Goal: Transaction & Acquisition: Purchase product/service

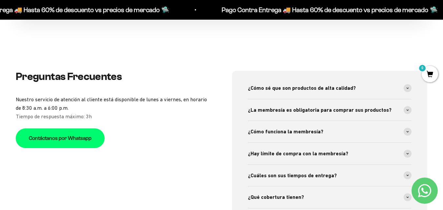
scroll to position [2032, 0]
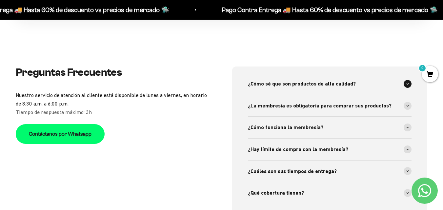
click at [408, 80] on span at bounding box center [408, 84] width 8 height 8
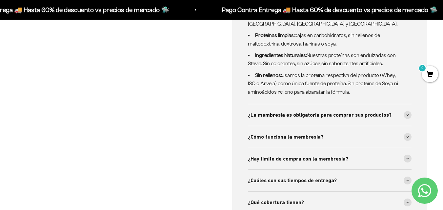
scroll to position [2169, 0]
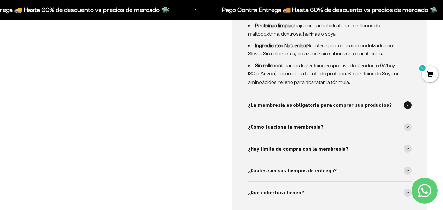
click at [406, 103] on div "¿La membresía es obligatoria para comprar sus productos?" at bounding box center [330, 105] width 164 height 22
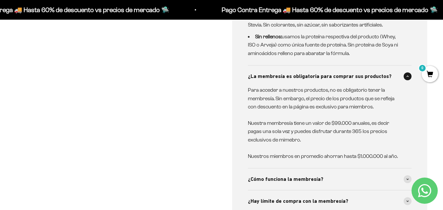
scroll to position [2212, 0]
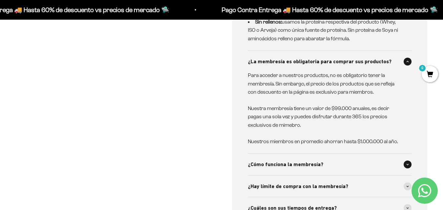
click at [411, 162] on div "¿Cómo funciona la membresía?" at bounding box center [330, 165] width 164 height 22
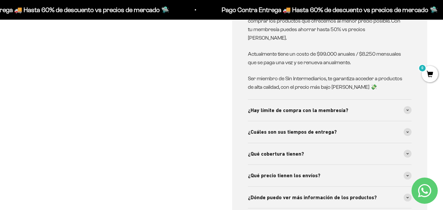
scroll to position [2379, 0]
click at [407, 106] on span at bounding box center [408, 110] width 8 height 8
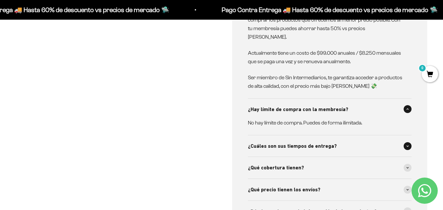
click at [406, 142] on span at bounding box center [408, 146] width 8 height 8
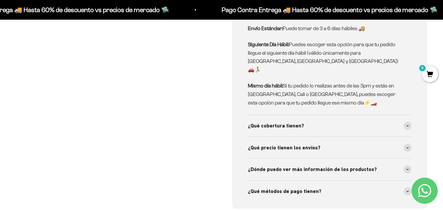
scroll to position [2536, 0]
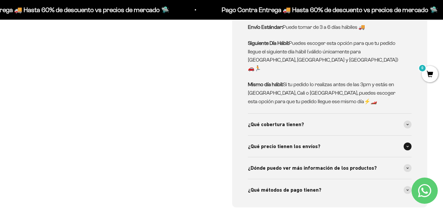
click at [409, 143] on span at bounding box center [408, 147] width 8 height 8
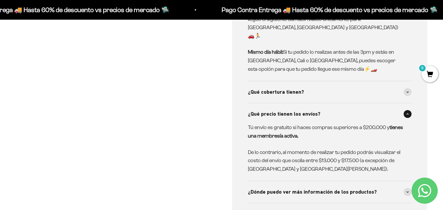
scroll to position [2576, 0]
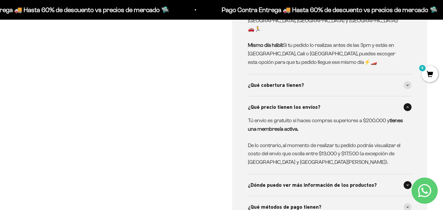
click at [407, 181] on span at bounding box center [408, 185] width 8 height 8
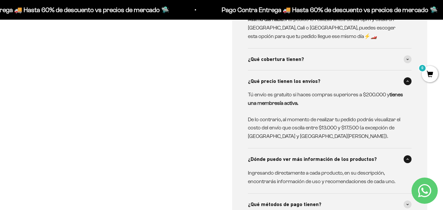
scroll to position [2615, 0]
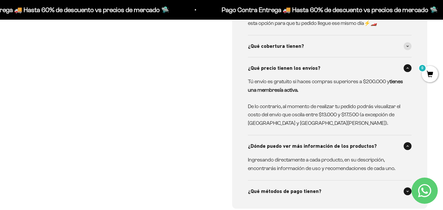
click at [407, 191] on icon at bounding box center [407, 192] width 3 height 2
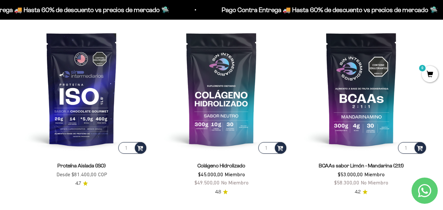
scroll to position [433, 0]
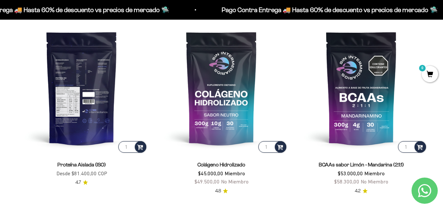
click at [88, 111] on img at bounding box center [82, 88] width 132 height 132
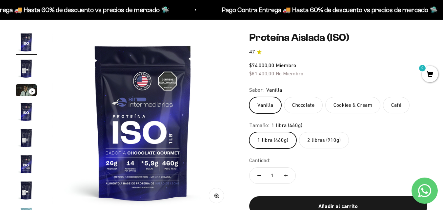
scroll to position [66, 0]
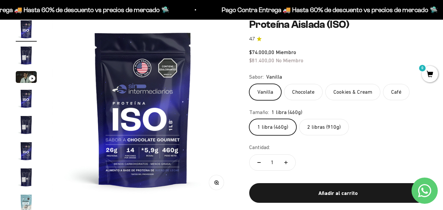
click at [31, 78] on div "Ir al artículo 3" at bounding box center [32, 78] width 7 height 7
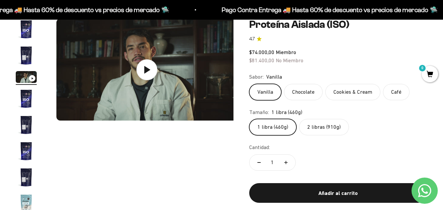
scroll to position [0, 370]
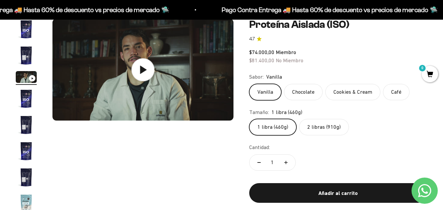
click at [137, 71] on icon at bounding box center [142, 69] width 23 height 23
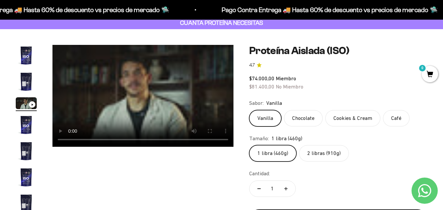
scroll to position [26, 0]
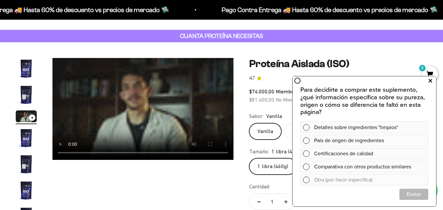
click at [429, 83] on icon at bounding box center [431, 81] width 4 height 9
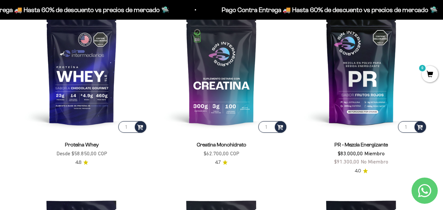
scroll to position [282, 0]
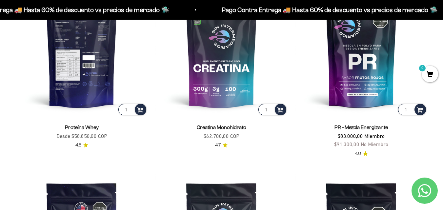
click at [101, 67] on img at bounding box center [82, 51] width 132 height 132
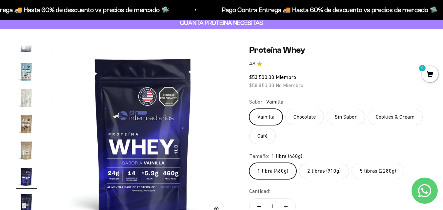
scroll to position [52, 0]
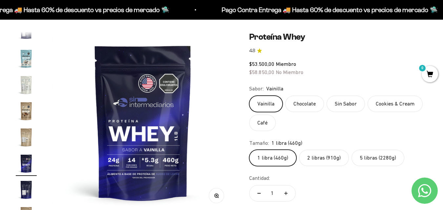
click at [321, 156] on label "2 libras (910g)" at bounding box center [324, 158] width 50 height 16
click at [249, 150] on input "2 libras (910g)" at bounding box center [249, 150] width 0 height 0
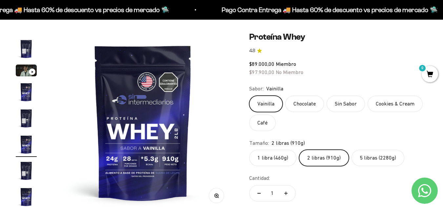
scroll to position [12, 0]
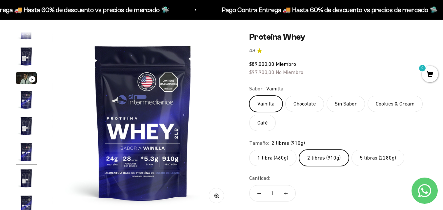
click input "5 libras (2280g)" at bounding box center [249, 150] width 0 height 0
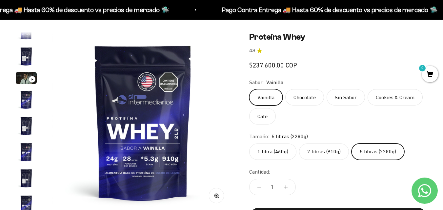
scroll to position [0, 1664]
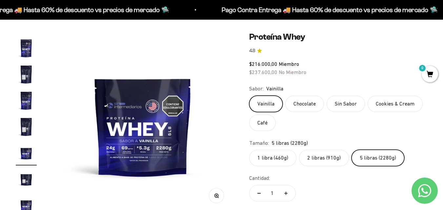
click input "1 libra (460g)" at bounding box center [249, 150] width 0 height 0
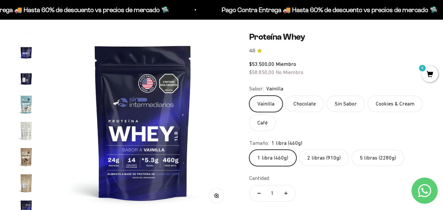
scroll to position [316, 0]
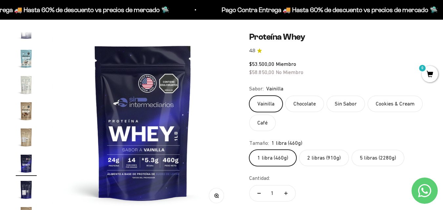
click input "2 libras (910g)" at bounding box center [249, 150] width 0 height 0
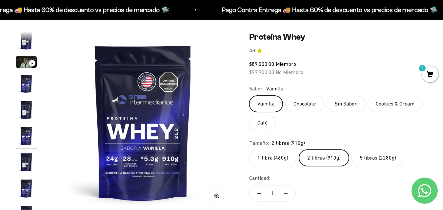
scroll to position [12, 0]
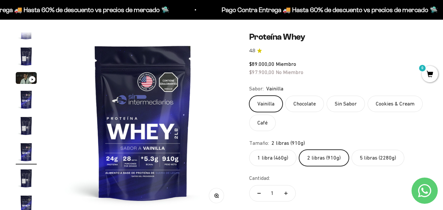
click input "5 libras (2280g)" at bounding box center [249, 150] width 0 height 0
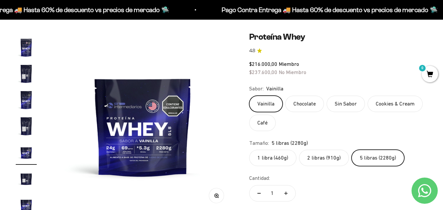
scroll to position [117, 0]
click input "2 libras (910g)" at bounding box center [249, 150] width 0 height 0
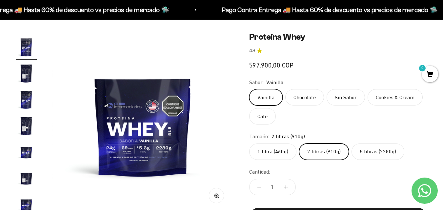
scroll to position [0, 925]
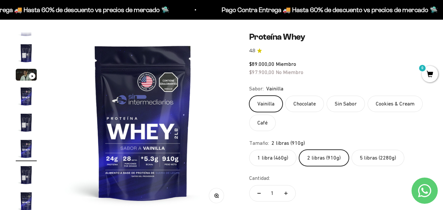
click input "1 libra (460g)" at bounding box center [249, 150] width 0 height 0
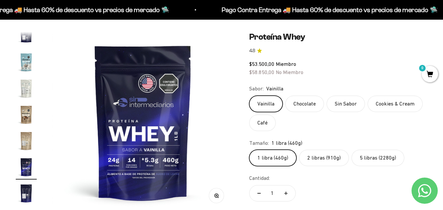
scroll to position [316, 0]
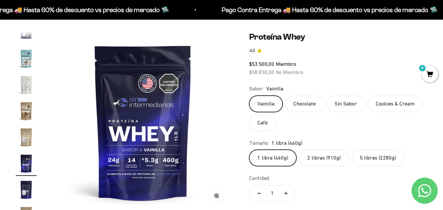
click input "2 libras (910g)" at bounding box center [249, 150] width 0 height 0
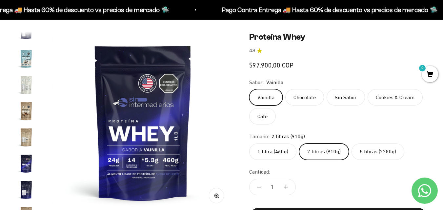
scroll to position [0, 925]
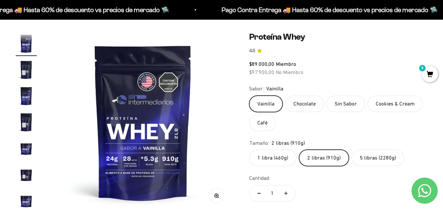
click input "5 libras (2280g)" at bounding box center [249, 150] width 0 height 0
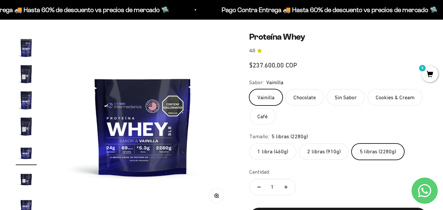
scroll to position [117, 0]
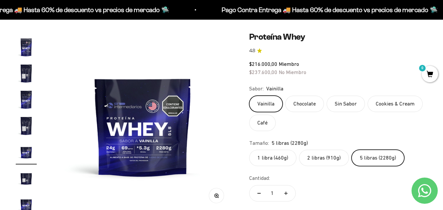
click input "1 libra (460g)" at bounding box center [249, 150] width 0 height 0
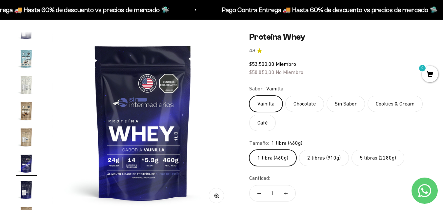
click input "2 libras (910g)" at bounding box center [249, 150] width 0 height 0
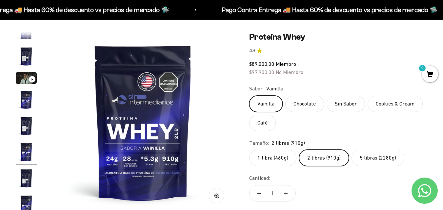
click at [24, 80] on img "Ir al artículo 3" at bounding box center [26, 78] width 21 height 12
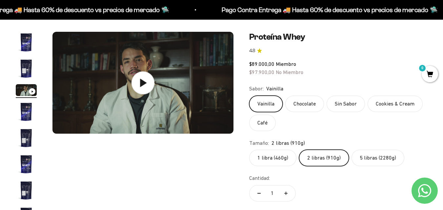
click at [146, 94] on icon at bounding box center [143, 82] width 23 height 23
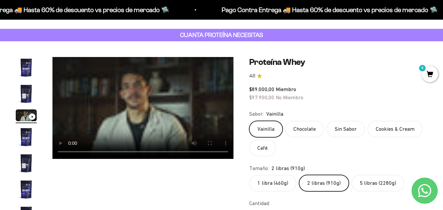
scroll to position [31, 0]
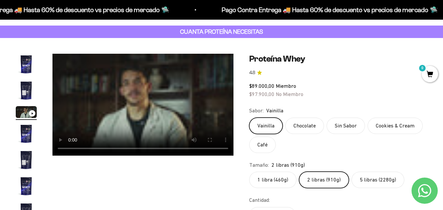
click at [24, 134] on img "Ir al artículo 4" at bounding box center [26, 133] width 21 height 21
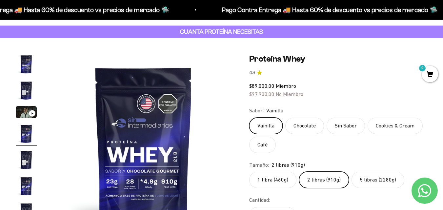
scroll to position [0, 555]
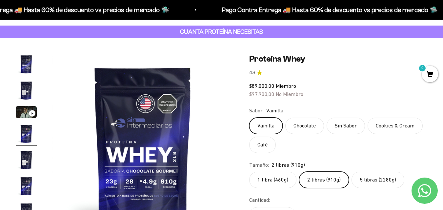
click at [26, 72] on img "Ir al artículo 1" at bounding box center [26, 64] width 21 height 21
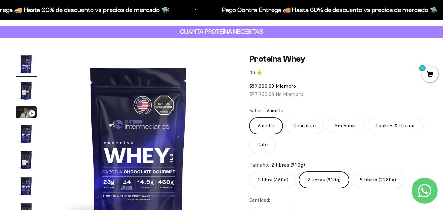
scroll to position [0, 0]
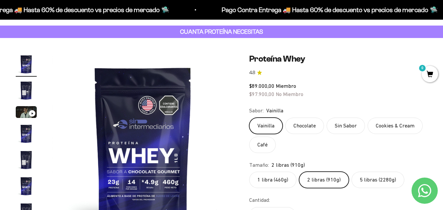
click at [27, 89] on img "Ir al artículo 2" at bounding box center [26, 90] width 21 height 21
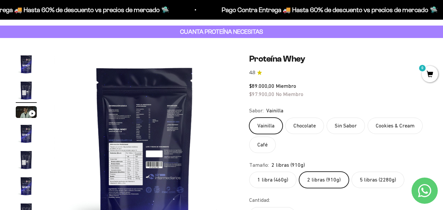
scroll to position [0, 185]
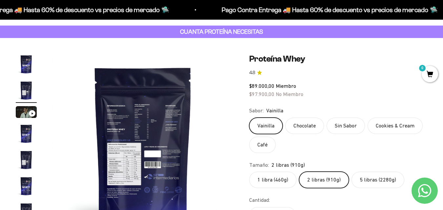
click at [27, 62] on img "Ir al artículo 1" at bounding box center [26, 64] width 21 height 21
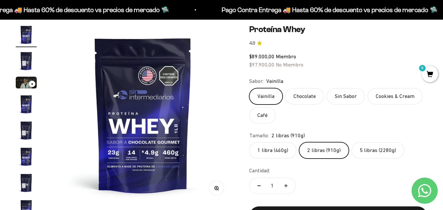
scroll to position [57, 0]
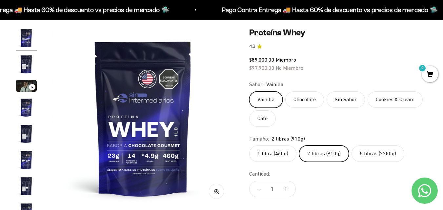
click at [369, 153] on label "5 libras (2280g)" at bounding box center [378, 154] width 53 height 16
click at [249, 146] on input "5 libras (2280g)" at bounding box center [249, 145] width 0 height 0
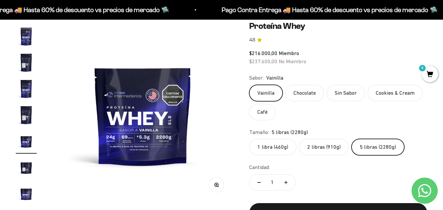
scroll to position [54, 0]
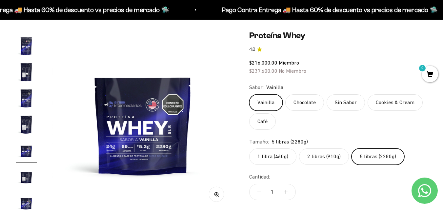
click at [269, 123] on label "Café" at bounding box center [262, 121] width 27 height 16
click at [249, 94] on input "Café" at bounding box center [249, 94] width 0 height 0
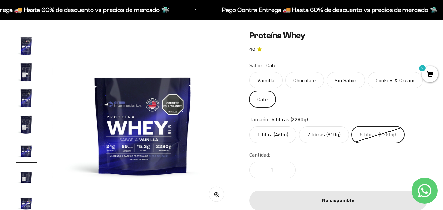
click at [324, 136] on label "2 libras (910g)" at bounding box center [324, 135] width 50 height 16
click at [249, 127] on input "2 libras (910g)" at bounding box center [249, 126] width 0 height 0
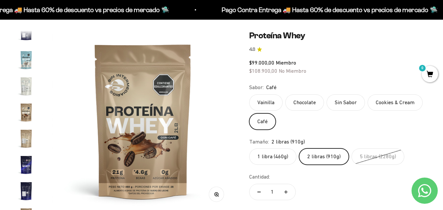
scroll to position [316, 0]
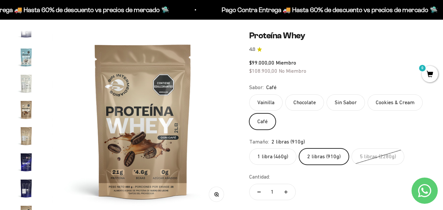
click at [384, 105] on label "Cookies & Cream" at bounding box center [395, 102] width 55 height 16
click at [249, 94] on input "Cookies & Cream" at bounding box center [249, 94] width 0 height 0
click at [381, 105] on label "Cookies & Cream" at bounding box center [395, 102] width 55 height 16
click at [249, 94] on input "Cookies & Cream" at bounding box center [249, 94] width 0 height 0
click at [267, 102] on label "Vainilla" at bounding box center [265, 102] width 33 height 16
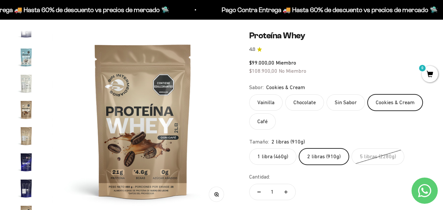
click at [249, 94] on input "Vainilla" at bounding box center [249, 94] width 0 height 0
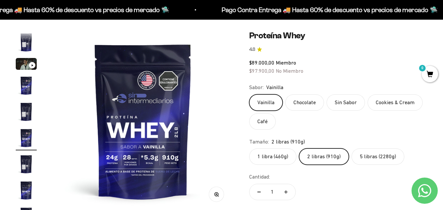
scroll to position [12, 0]
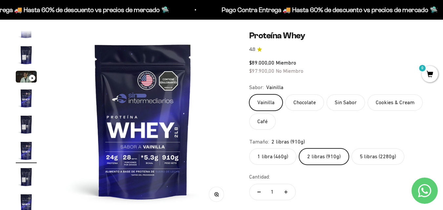
click at [308, 100] on label "Chocolate" at bounding box center [304, 102] width 39 height 16
click at [249, 94] on input "Chocolate" at bounding box center [249, 94] width 0 height 0
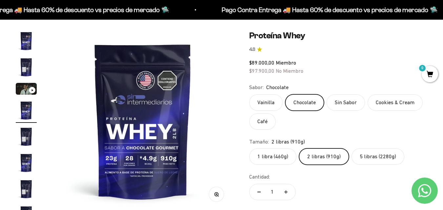
click at [341, 102] on label "Sin Sabor" at bounding box center [346, 102] width 38 height 16
click at [249, 94] on input "Sin Sabor" at bounding box center [249, 94] width 0 height 0
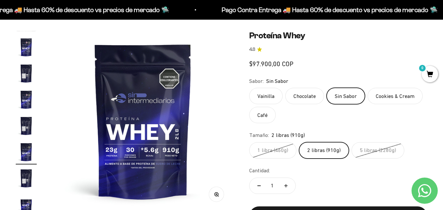
scroll to position [65, 0]
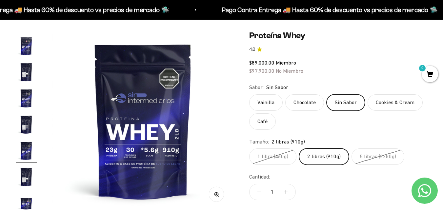
click at [391, 107] on label "Cookies & Cream" at bounding box center [395, 102] width 55 height 16
click at [249, 94] on input "Cookies & Cream" at bounding box center [249, 94] width 0 height 0
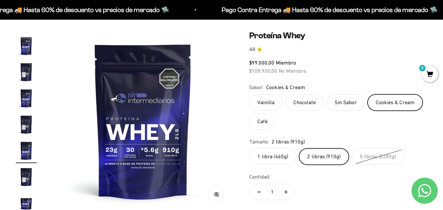
click at [391, 107] on label "Cookies & Cream" at bounding box center [395, 102] width 55 height 16
click at [249, 94] on input "Cookies & Cream" at bounding box center [249, 94] width 0 height 0
click at [267, 124] on label "Café" at bounding box center [262, 121] width 27 height 16
click at [249, 94] on input "Café" at bounding box center [249, 94] width 0 height 0
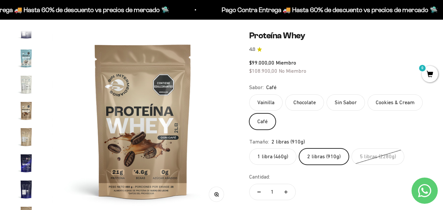
scroll to position [316, 0]
click at [406, 105] on label "Cookies & Cream" at bounding box center [395, 102] width 55 height 16
click at [249, 94] on input "Cookies & Cream" at bounding box center [249, 94] width 0 height 0
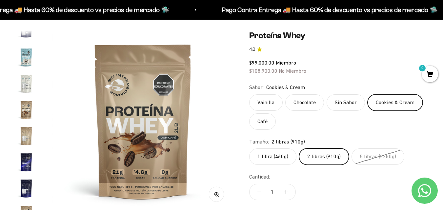
click at [338, 100] on label "Sin Sabor" at bounding box center [346, 102] width 38 height 16
click at [249, 94] on input "Sin Sabor" at bounding box center [249, 94] width 0 height 0
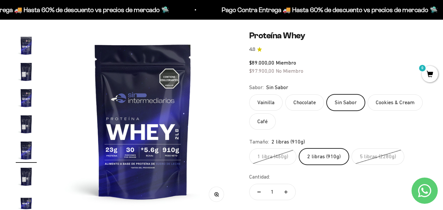
scroll to position [65, 0]
click at [386, 104] on label "Cookies & Cream" at bounding box center [395, 102] width 55 height 16
click at [249, 94] on input "Cookies & Cream" at bounding box center [249, 94] width 0 height 0
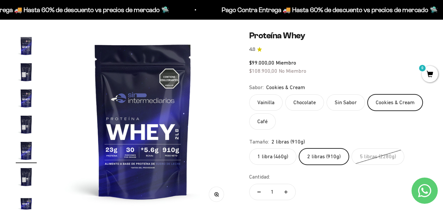
click at [315, 97] on label "Chocolate" at bounding box center [304, 102] width 39 height 16
click at [249, 94] on input "Chocolate" at bounding box center [249, 94] width 0 height 0
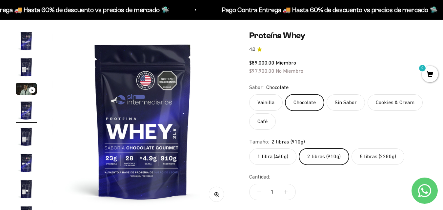
click at [349, 100] on label "Sin Sabor" at bounding box center [346, 102] width 38 height 16
click at [249, 94] on input "Sin Sabor" at bounding box center [249, 94] width 0 height 0
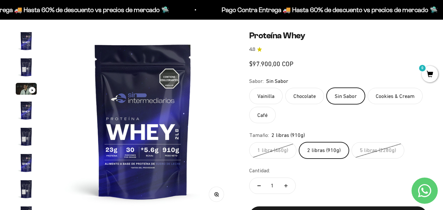
scroll to position [65, 0]
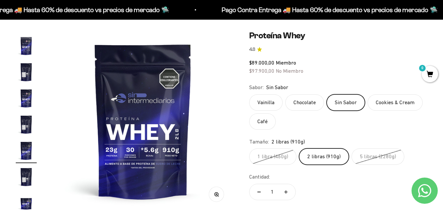
click at [364, 99] on label "Sin Sabor" at bounding box center [346, 102] width 38 height 16
click at [249, 94] on input "Sin Sabor" at bounding box center [249, 94] width 0 height 0
click at [382, 104] on label "Cookies & Cream" at bounding box center [395, 102] width 55 height 16
click at [249, 94] on input "Cookies & Cream" at bounding box center [249, 94] width 0 height 0
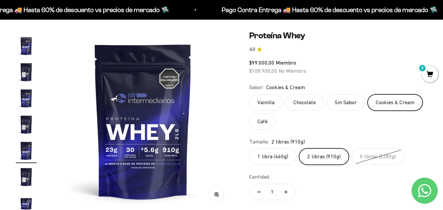
click at [297, 97] on label "Chocolate" at bounding box center [304, 102] width 39 height 16
click at [249, 94] on input "Chocolate" at bounding box center [249, 94] width 0 height 0
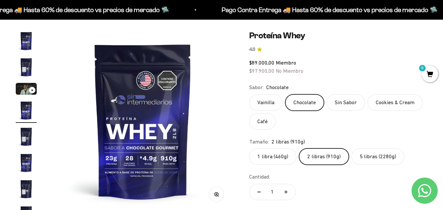
click at [278, 103] on label "Vainilla" at bounding box center [265, 102] width 33 height 16
click at [249, 94] on input "Vainilla" at bounding box center [249, 94] width 0 height 0
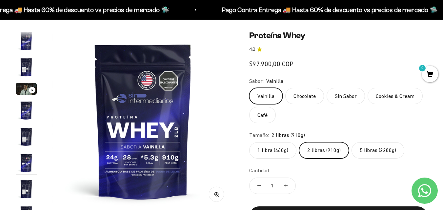
scroll to position [12, 0]
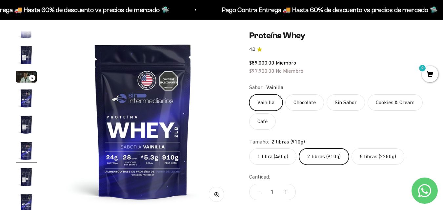
click at [258, 123] on label "Café" at bounding box center [262, 121] width 27 height 16
click at [249, 94] on input "Café" at bounding box center [249, 94] width 0 height 0
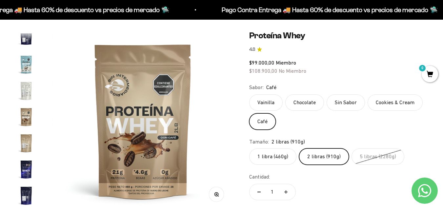
scroll to position [316, 0]
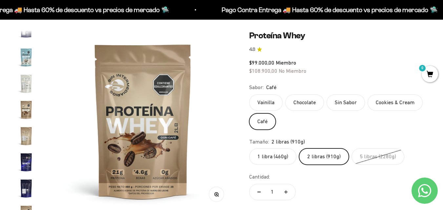
click at [268, 102] on label "Vainilla" at bounding box center [265, 102] width 33 height 16
click at [249, 94] on input "Vainilla" at bounding box center [249, 94] width 0 height 0
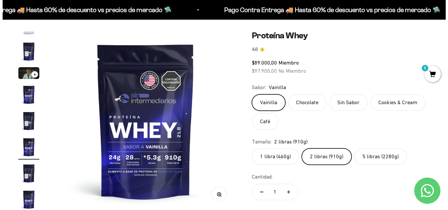
scroll to position [12, 0]
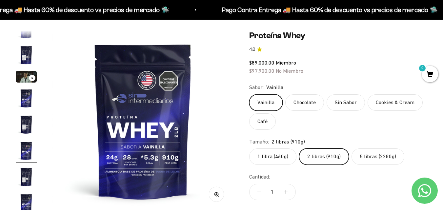
click at [432, 74] on span "0" at bounding box center [430, 74] width 16 height 16
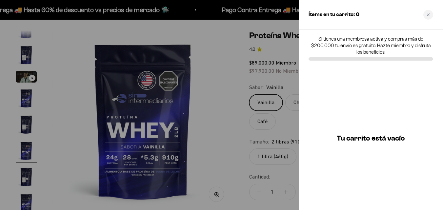
scroll to position [0, 938]
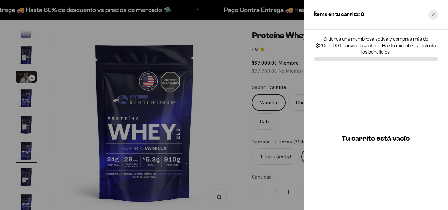
click at [433, 14] on icon "Close cart" at bounding box center [433, 14] width 3 height 3
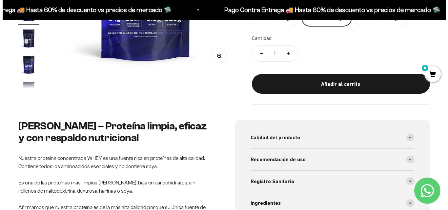
scroll to position [161, 0]
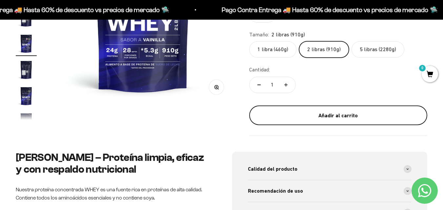
click at [317, 116] on div "Añadir al carrito" at bounding box center [338, 116] width 152 height 9
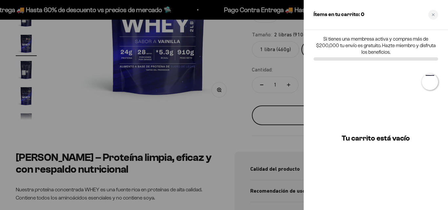
scroll to position [0, 938]
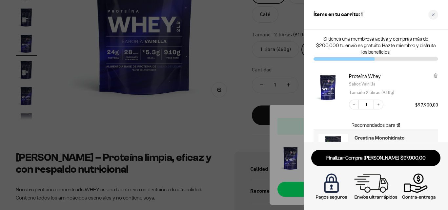
click at [372, 139] on h3 "Creatina Monohidrato" at bounding box center [394, 138] width 79 height 8
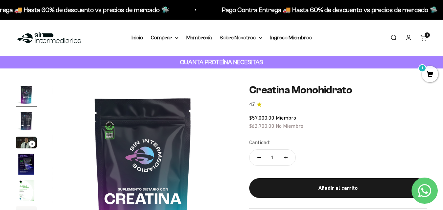
click at [28, 143] on img "Ir al artículo 3" at bounding box center [26, 143] width 21 height 12
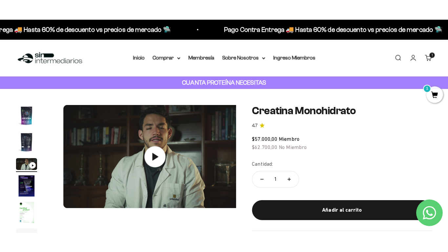
scroll to position [0, 370]
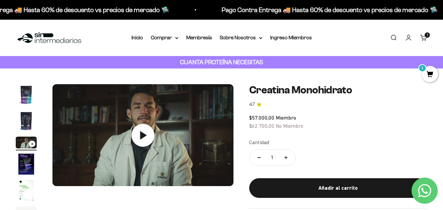
click at [146, 141] on icon at bounding box center [142, 135] width 23 height 23
